Goal: Task Accomplishment & Management: Manage account settings

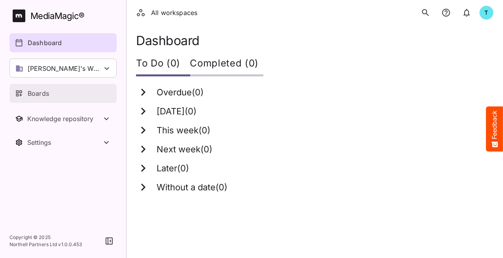
click at [42, 95] on p "Boards" at bounding box center [38, 93] width 21 height 9
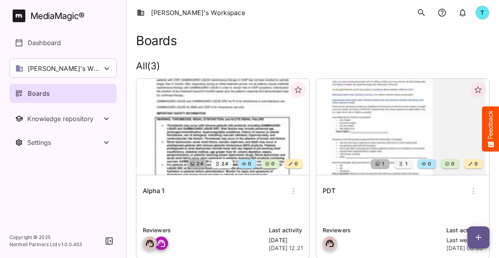
click at [205, 195] on div "Alpha 1" at bounding box center [223, 191] width 160 height 19
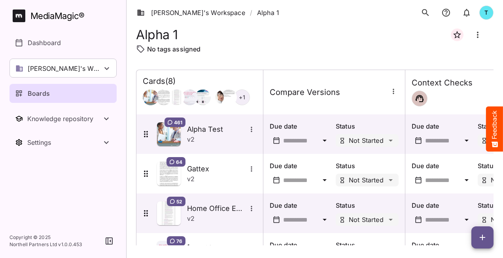
click at [485, 235] on icon "button" at bounding box center [482, 237] width 9 height 9
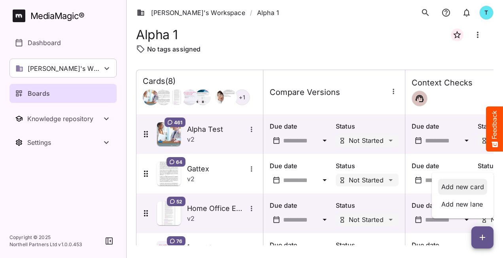
click at [442, 187] on p "Add new card" at bounding box center [463, 186] width 43 height 9
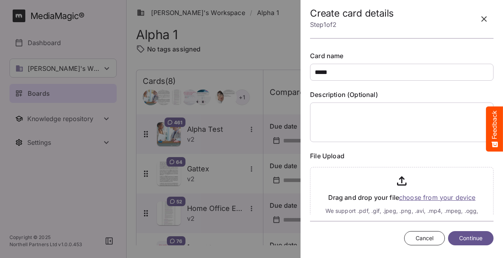
type input "*****"
click at [254, 48] on div at bounding box center [251, 129] width 503 height 258
click at [412, 237] on button "Cancel" at bounding box center [425, 238] width 41 height 15
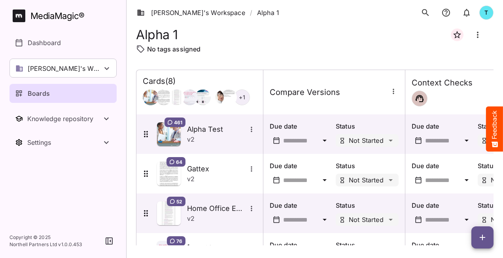
click at [476, 239] on span "button" at bounding box center [483, 237] width 22 height 9
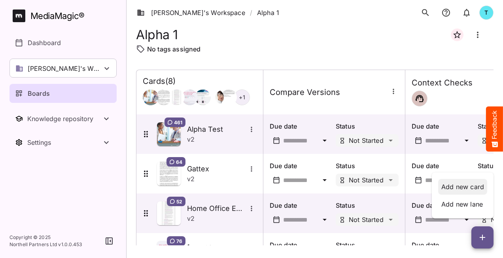
click at [457, 186] on p "Add new card" at bounding box center [463, 186] width 43 height 9
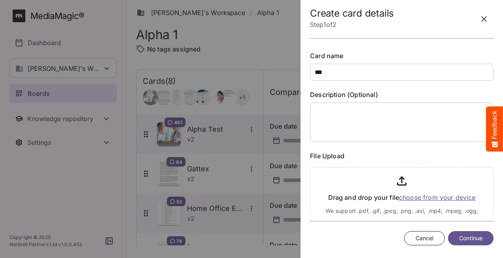
type input "***"
click at [463, 237] on span "Continue" at bounding box center [471, 239] width 23 height 10
click at [463, 239] on span "Continue" at bounding box center [471, 239] width 23 height 10
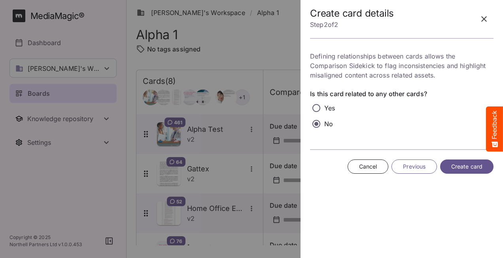
click at [470, 167] on span "Create card" at bounding box center [467, 167] width 31 height 10
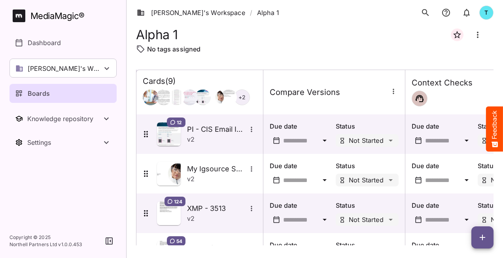
scroll to position [235, 0]
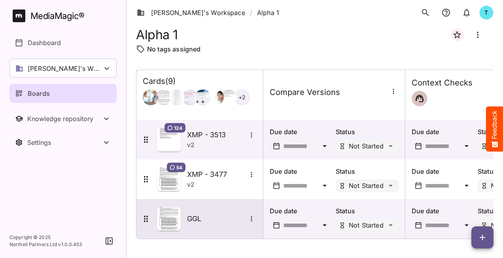
click at [222, 216] on h5 "GGL" at bounding box center [216, 218] width 59 height 9
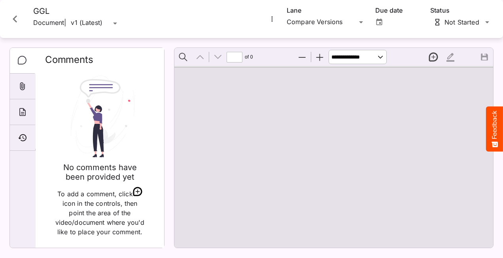
type input "*"
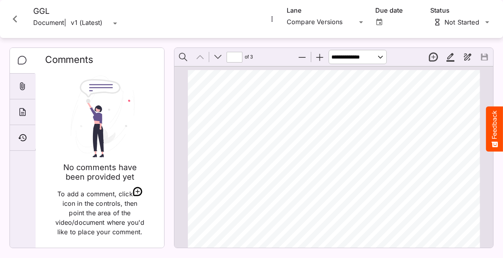
click at [273, 21] on icon "More options for GGL" at bounding box center [272, 19] width 8 height 8
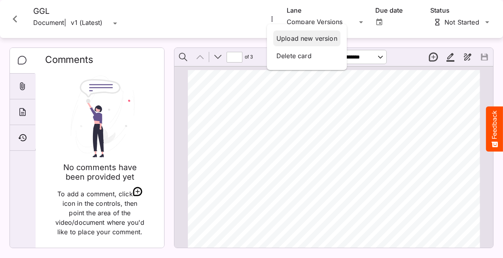
click at [293, 39] on p "Upload new version" at bounding box center [307, 38] width 61 height 9
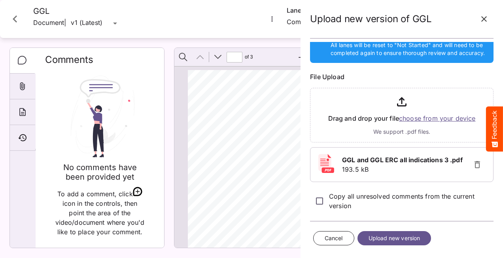
scroll to position [60, 0]
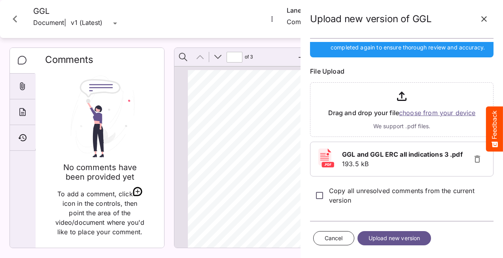
click at [426, 237] on button "Upload new version" at bounding box center [395, 238] width 74 height 15
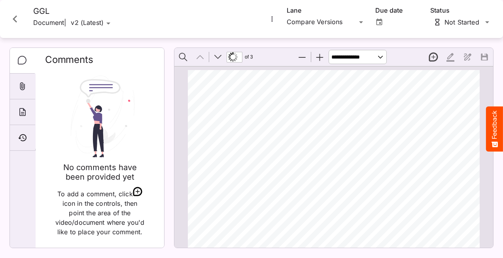
scroll to position [4, 0]
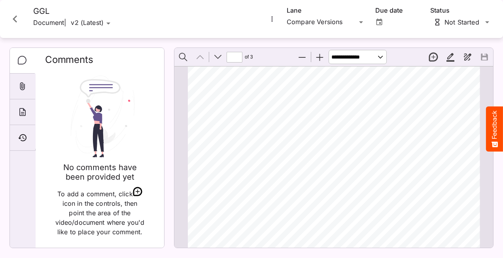
click at [270, 17] on icon "More options for GGL" at bounding box center [272, 19] width 8 height 8
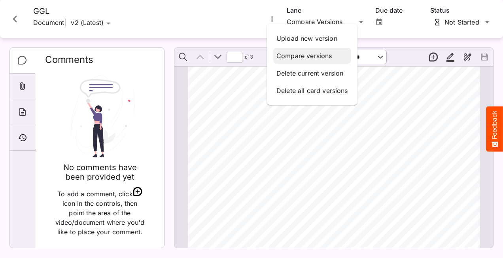
click at [290, 55] on p "Compare versions" at bounding box center [313, 55] width 72 height 9
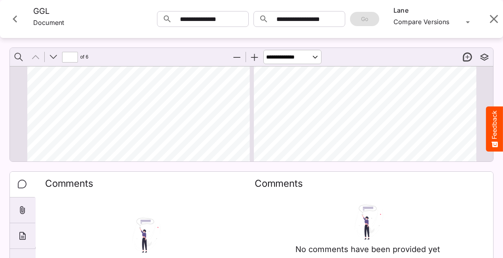
scroll to position [198, 0]
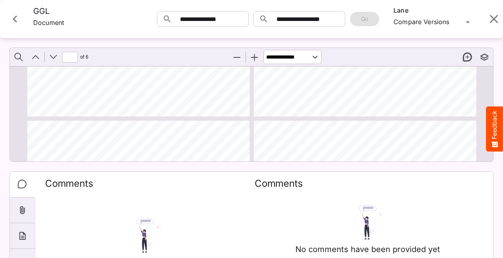
type input "*"
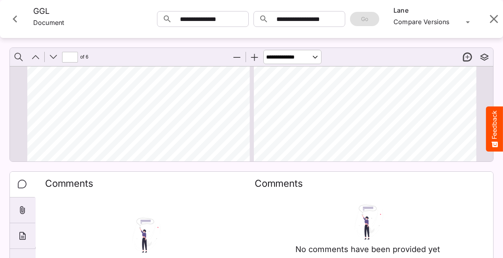
scroll to position [598, 0]
click at [14, 21] on icon "Close card" at bounding box center [15, 19] width 14 height 14
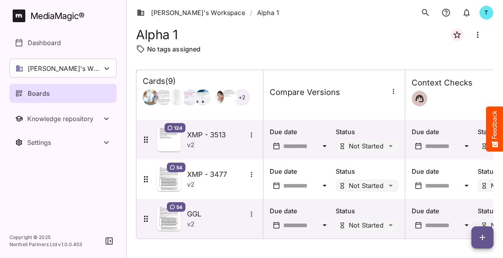
click at [478, 245] on button "button" at bounding box center [483, 237] width 22 height 22
click at [454, 189] on p "Add new card" at bounding box center [463, 186] width 43 height 9
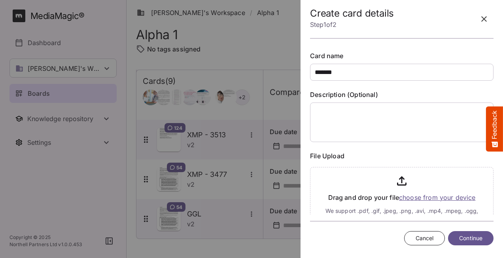
type input "*******"
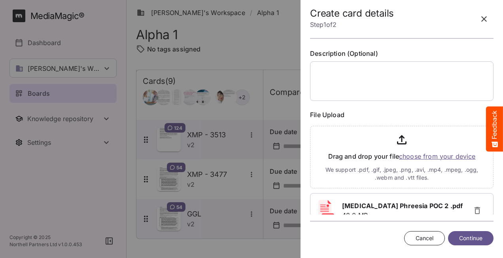
scroll to position [68, 0]
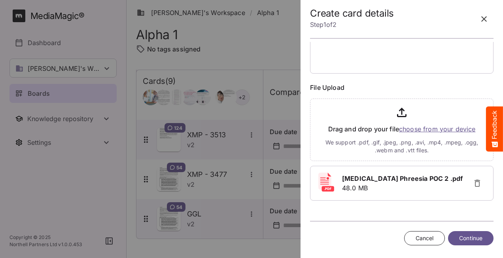
click at [474, 239] on span "Continue" at bounding box center [471, 239] width 23 height 10
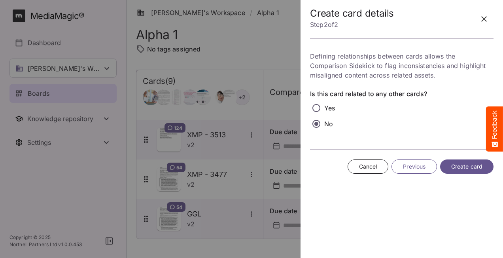
scroll to position [0, 0]
click at [459, 165] on span "Create card" at bounding box center [467, 167] width 31 height 10
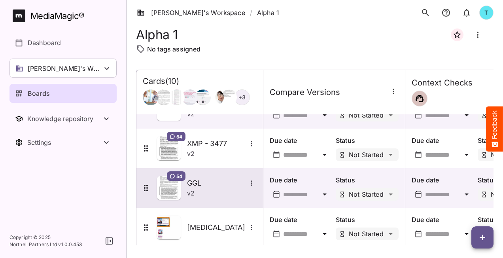
scroll to position [275, 0]
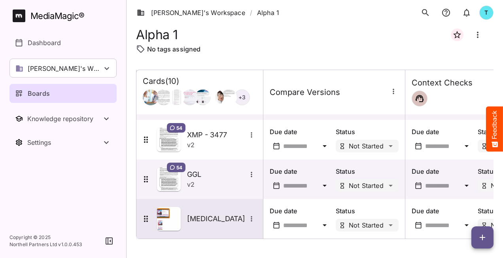
click at [218, 224] on div "[MEDICAL_DATA]" at bounding box center [199, 219] width 116 height 24
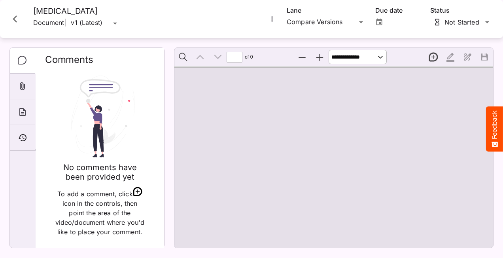
click at [273, 18] on icon "More options for entyvio" at bounding box center [272, 19] width 8 height 8
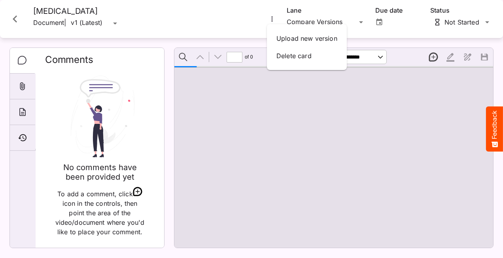
type input "**********"
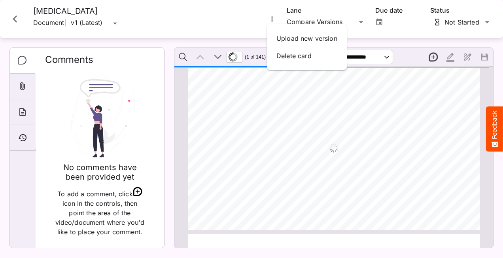
click at [234, 16] on div at bounding box center [251, 129] width 503 height 258
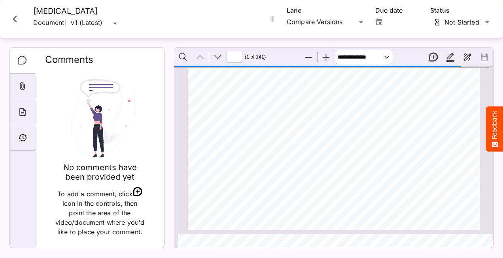
click at [273, 19] on icon "More options for entyvio" at bounding box center [272, 19] width 8 height 8
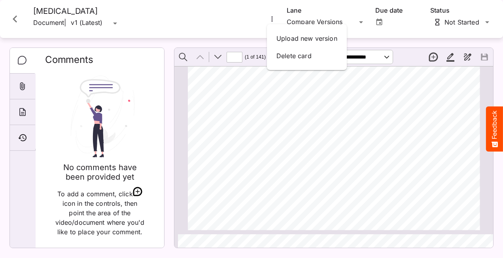
click at [238, 23] on div at bounding box center [251, 129] width 503 height 258
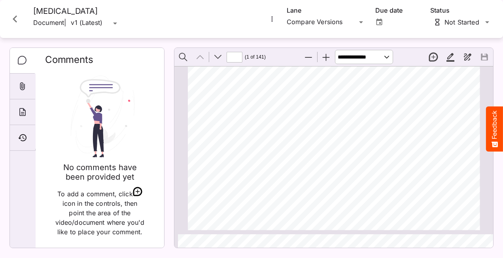
click at [273, 19] on icon "More options for entyvio" at bounding box center [272, 19] width 8 height 8
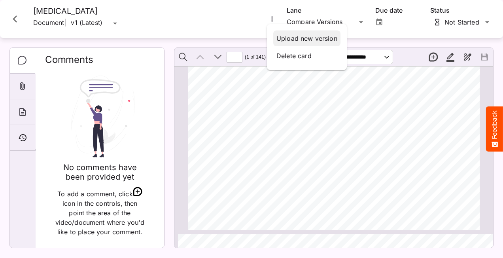
click at [328, 36] on p "Upload new version" at bounding box center [307, 38] width 61 height 9
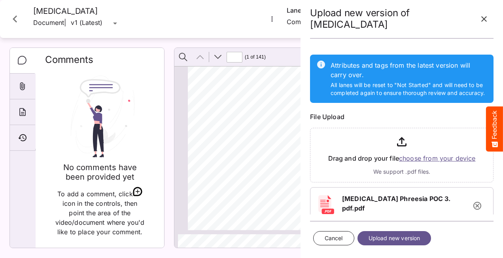
click at [408, 242] on span "Upload new version" at bounding box center [395, 239] width 52 height 10
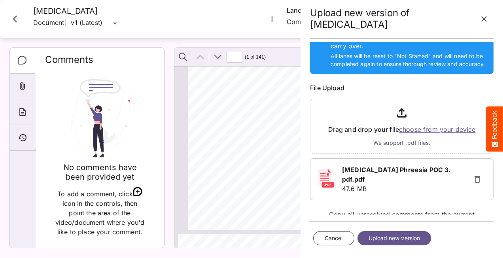
scroll to position [40, 0]
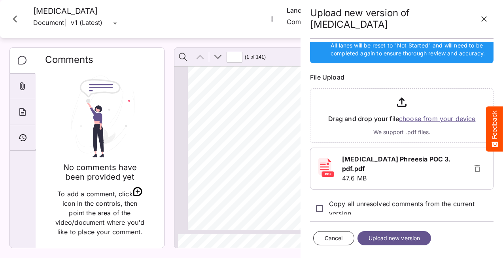
click at [401, 237] on span "Upload new version" at bounding box center [395, 239] width 52 height 10
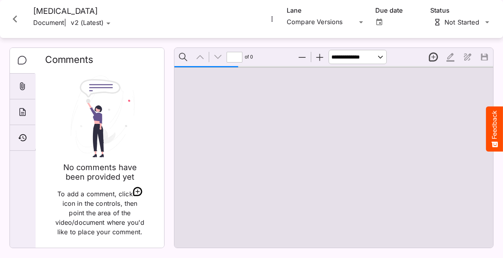
scroll to position [4, 0]
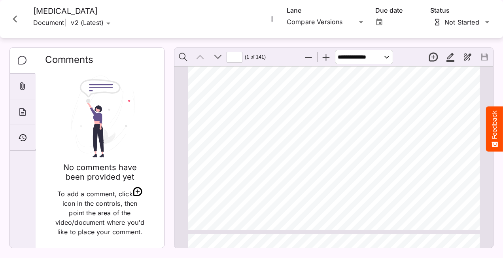
click at [272, 17] on icon "More options for entyvio" at bounding box center [272, 19] width 8 height 8
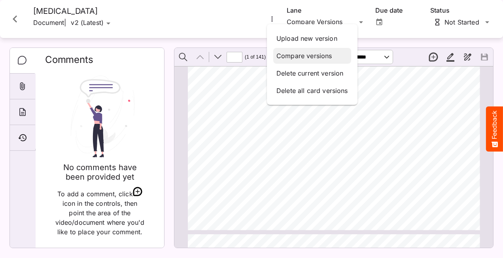
click at [276, 55] on div "Compare versions" at bounding box center [312, 56] width 78 height 16
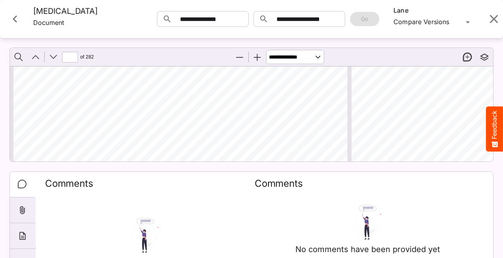
scroll to position [2296, 0]
click at [51, 59] on button "Next" at bounding box center [53, 57] width 17 height 17
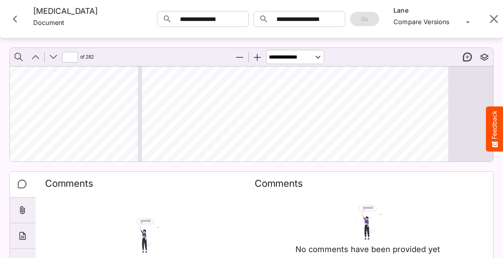
type input "**"
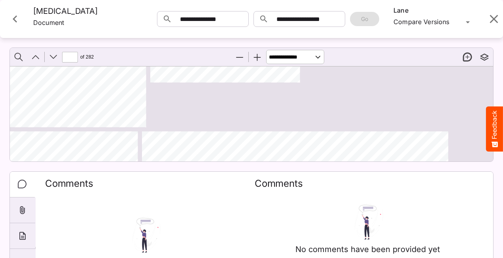
scroll to position [855, 182]
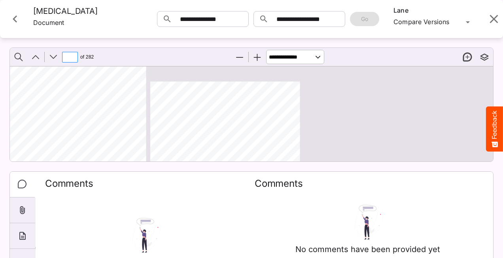
click at [76, 57] on input "**" at bounding box center [70, 57] width 16 height 11
type input "*"
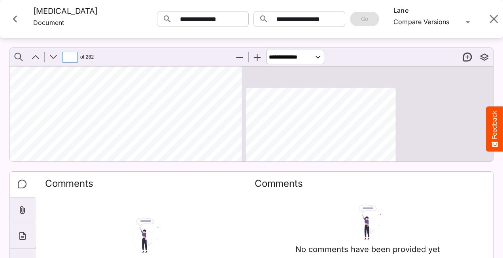
scroll to position [123, 86]
type input "*"
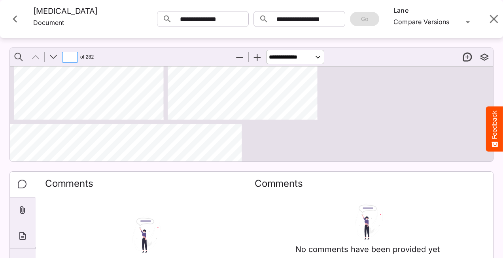
scroll to position [4, 86]
